Goal: Task Accomplishment & Management: Complete application form

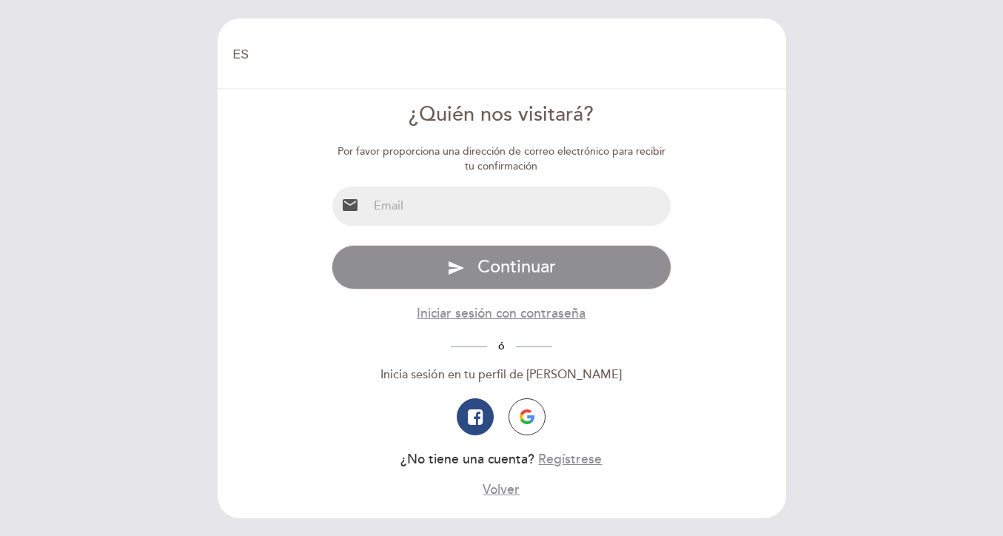
select select "es"
click at [402, 201] on input "email" at bounding box center [519, 206] width 303 height 39
type input "[EMAIL_ADDRESS][DOMAIN_NAME]"
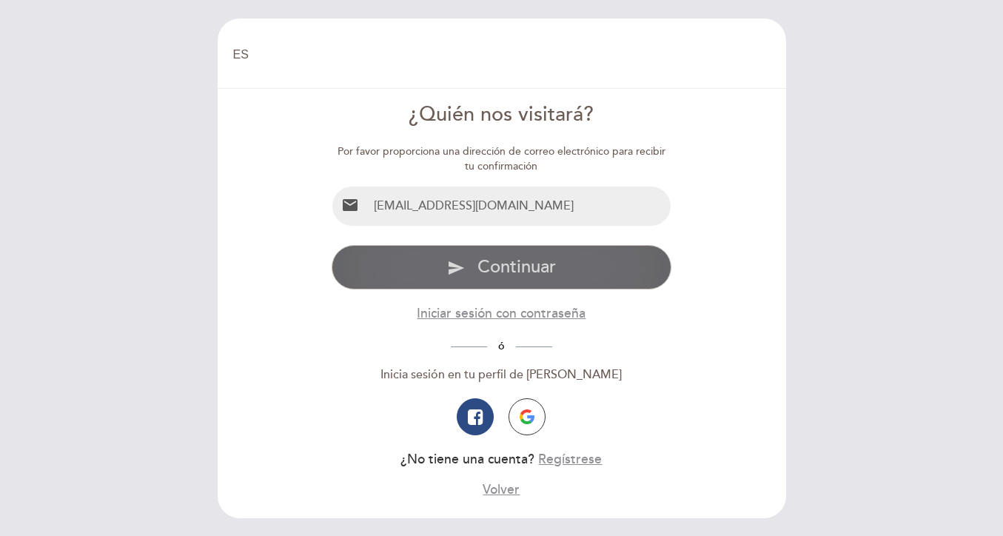
click at [518, 258] on span "Continuar" at bounding box center [517, 266] width 78 height 21
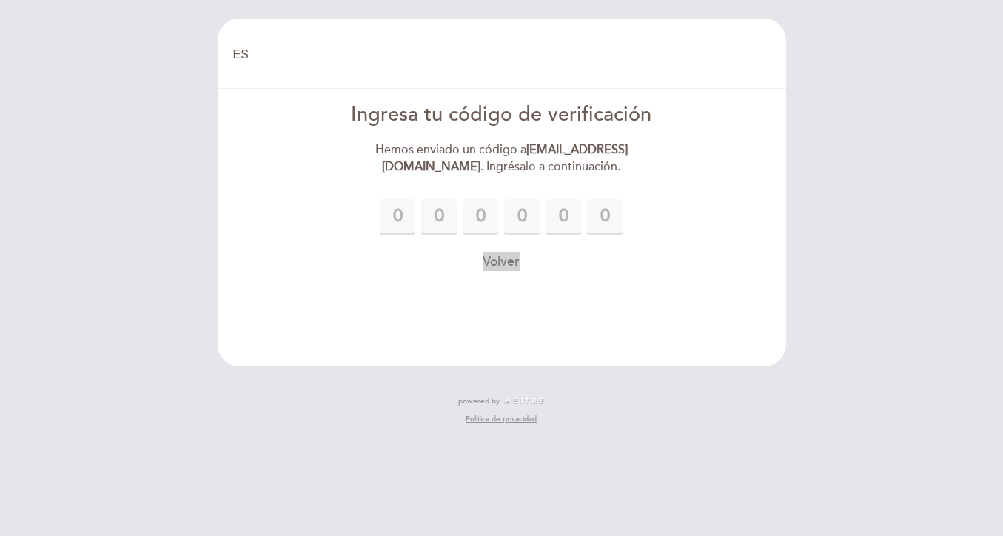
click at [497, 255] on button "Volver" at bounding box center [501, 261] width 37 height 19
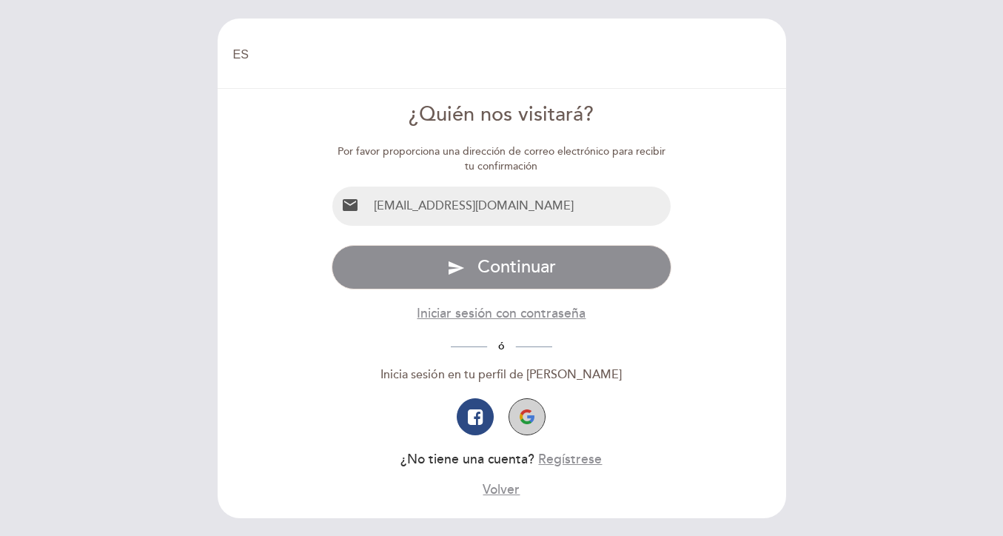
click at [524, 417] on img "button" at bounding box center [527, 416] width 15 height 15
click at [519, 415] on button "button" at bounding box center [527, 416] width 37 height 37
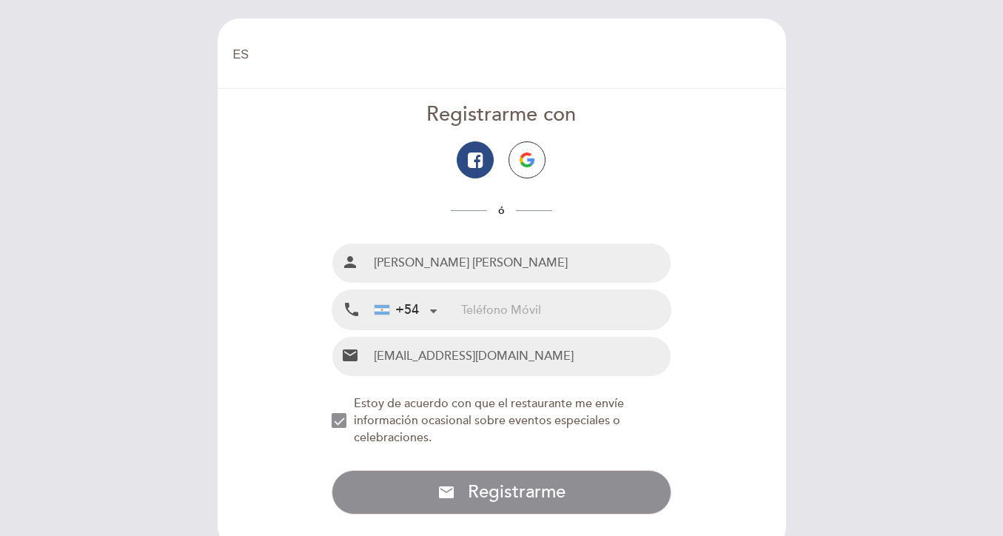
click at [560, 321] on input "tel" at bounding box center [566, 309] width 210 height 39
click at [506, 313] on input "tel" at bounding box center [566, 309] width 210 height 39
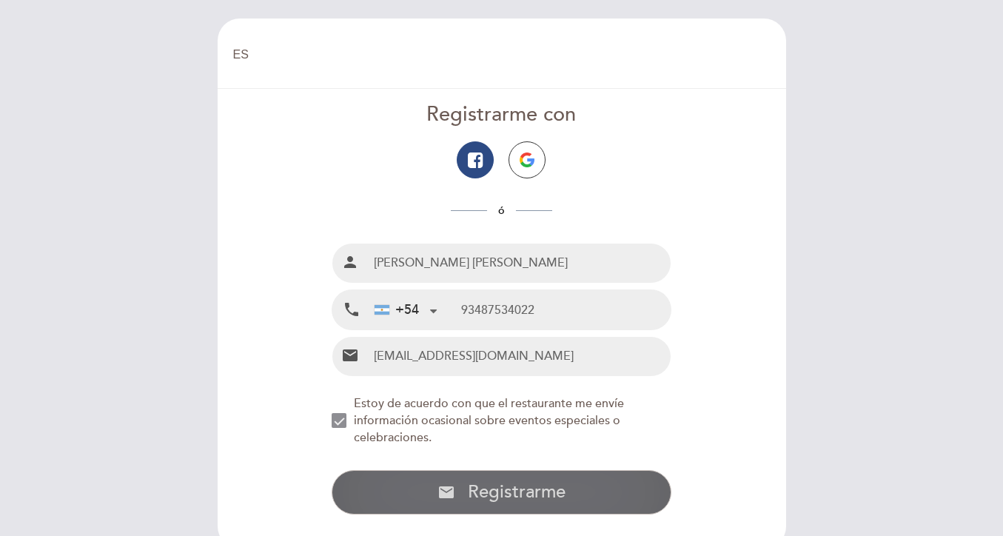
type input "93487534022"
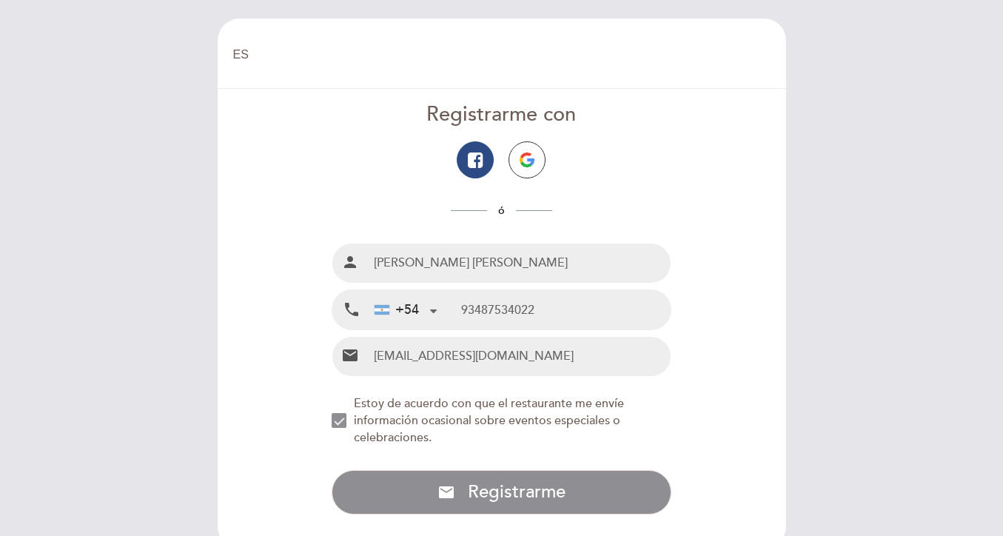
drag, startPoint x: 447, startPoint y: 496, endPoint x: 492, endPoint y: 233, distance: 266.6
click at [492, 233] on div "Registrarme con ó Nombre completo person [PERSON_NAME] [PERSON_NAME] Teléfono M…" at bounding box center [502, 308] width 340 height 414
click at [526, 166] on img "button" at bounding box center [527, 160] width 15 height 15
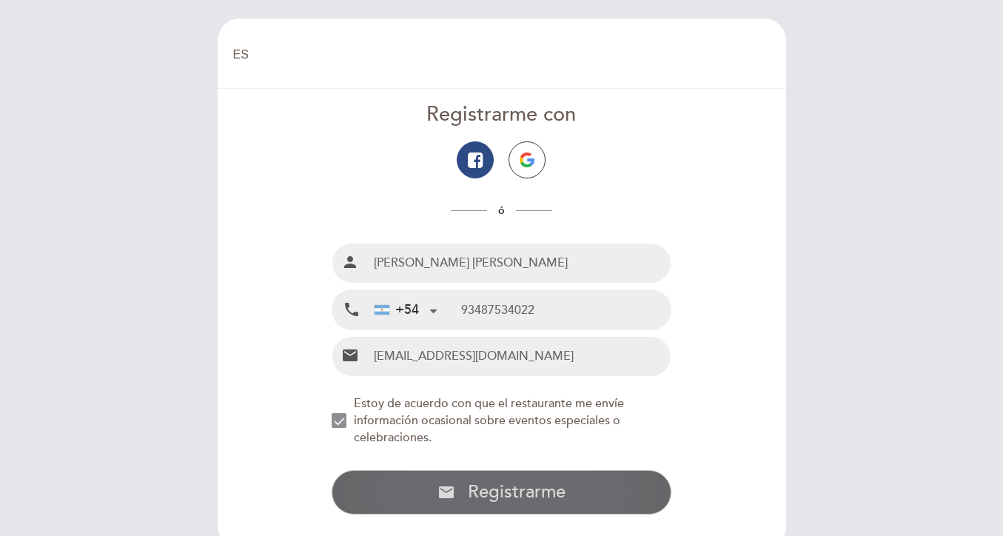
drag, startPoint x: 477, startPoint y: 496, endPoint x: 477, endPoint y: 471, distance: 25.2
click at [477, 471] on button "email Registrarme con Email Registrarme" at bounding box center [502, 492] width 340 height 44
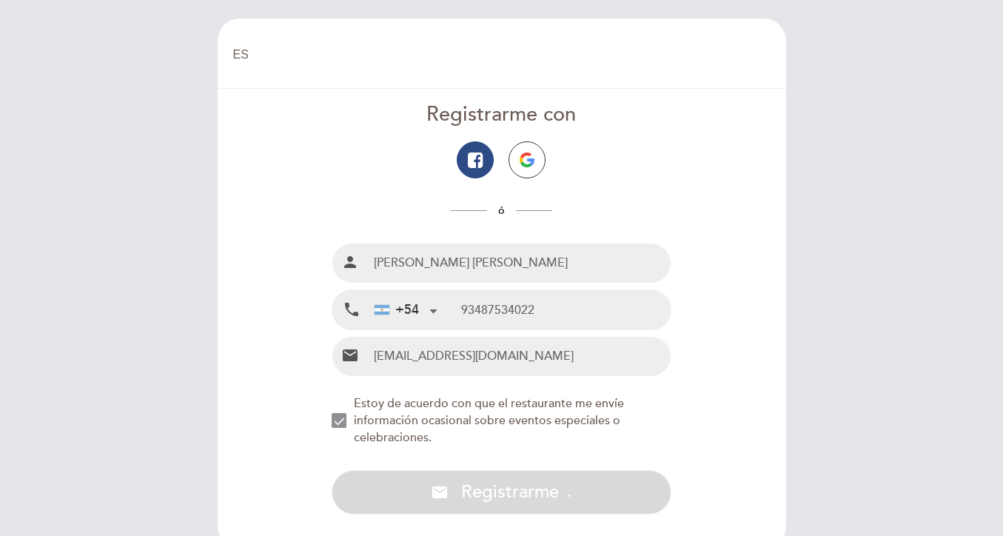
scroll to position [85, 0]
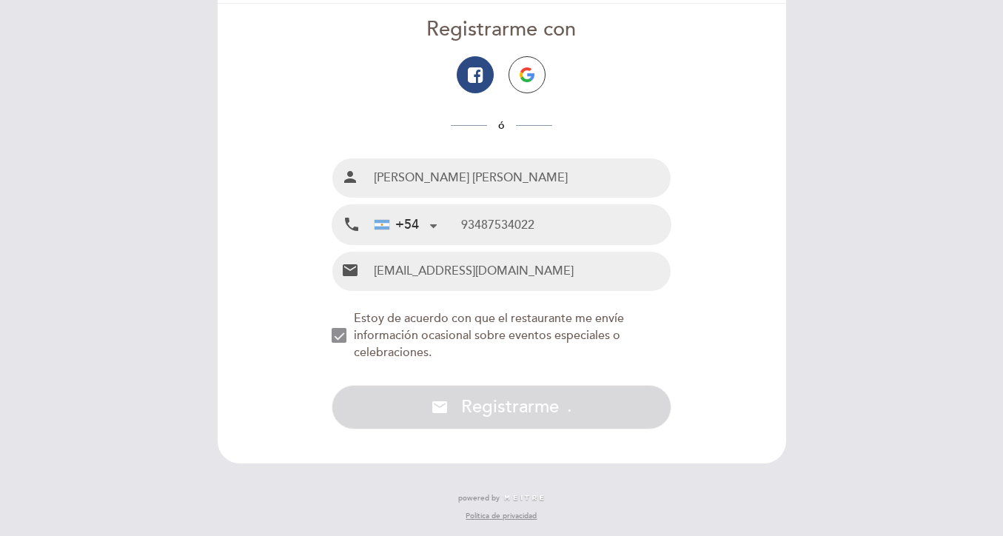
click at [347, 341] on div "NEW_MODAL_AGREE_RESTAURANT_SEND_OCCASIONAL_INFO" at bounding box center [339, 335] width 15 height 15
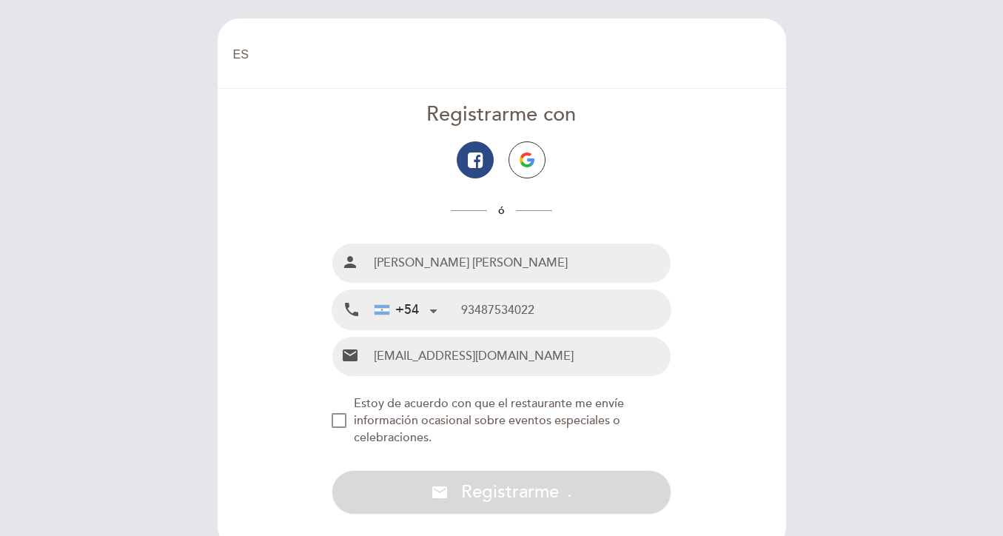
scroll to position [0, 0]
